Goal: Task Accomplishment & Management: Manage account settings

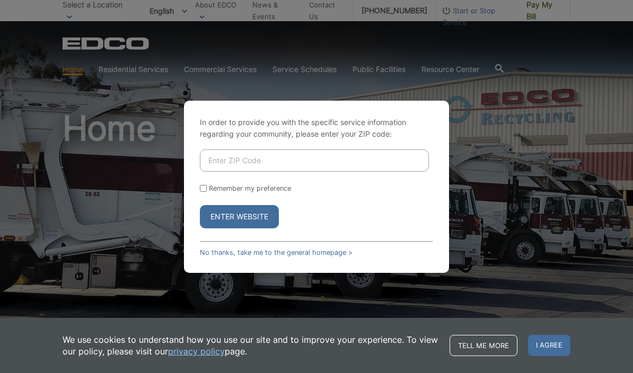
click at [340, 172] on input "Enter ZIP Code" at bounding box center [314, 160] width 229 height 22
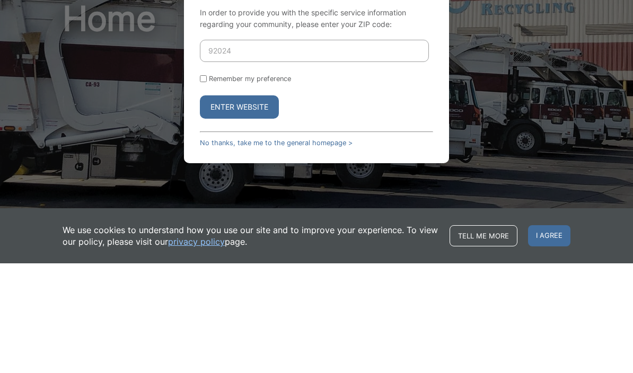
type input "92024"
click at [204, 185] on input "Remember my preference" at bounding box center [203, 188] width 7 height 7
checkbox input "true"
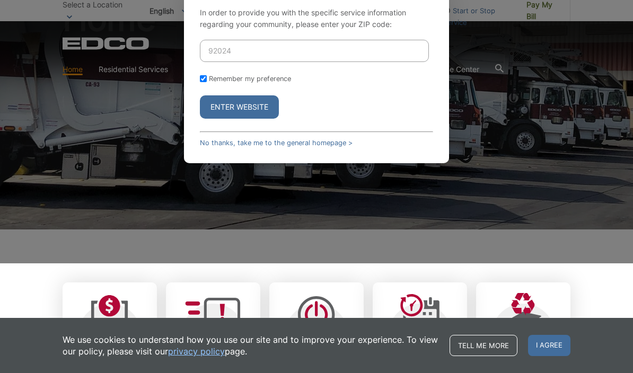
click at [252, 119] on button "Enter Website" at bounding box center [239, 106] width 79 height 23
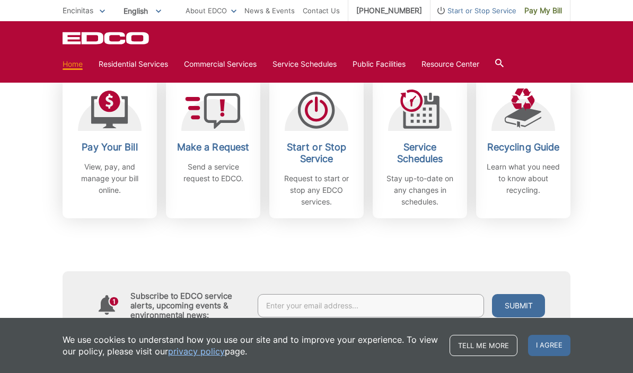
scroll to position [314, 0]
click at [123, 142] on h2 "Pay Your Bill" at bounding box center [109, 148] width 78 height 12
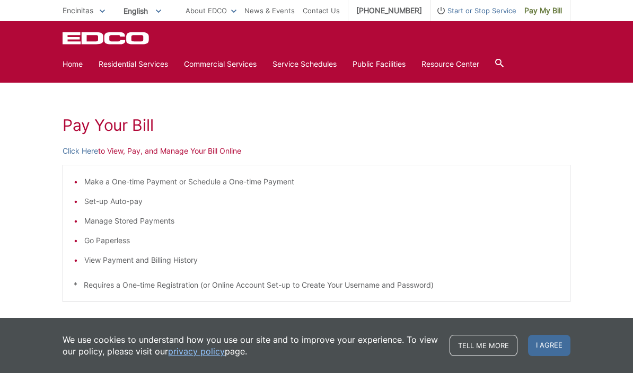
scroll to position [129, 0]
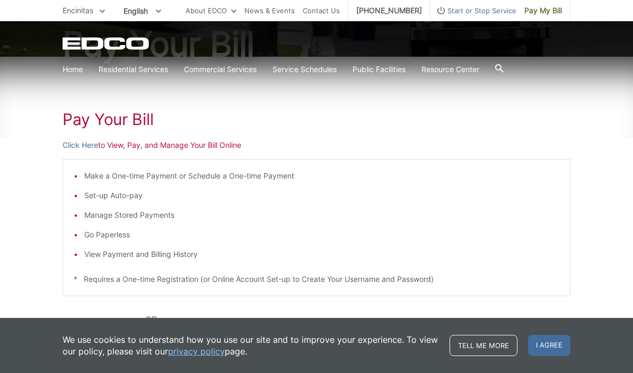
click at [137, 257] on li "View Payment and Billing History" at bounding box center [321, 255] width 475 height 12
click at [142, 255] on li "View Payment and Billing History" at bounding box center [321, 255] width 475 height 12
click at [147, 145] on p "Click Here to View, Pay, and Manage Your Bill Online" at bounding box center [317, 145] width 508 height 12
click at [83, 144] on link "Click Here" at bounding box center [81, 145] width 36 height 12
